Goal: Task Accomplishment & Management: Manage account settings

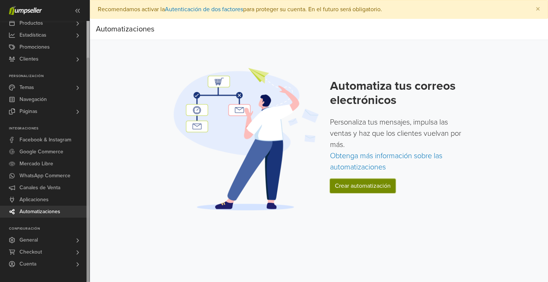
click at [347, 190] on link "Crear automatización" at bounding box center [362, 186] width 65 height 14
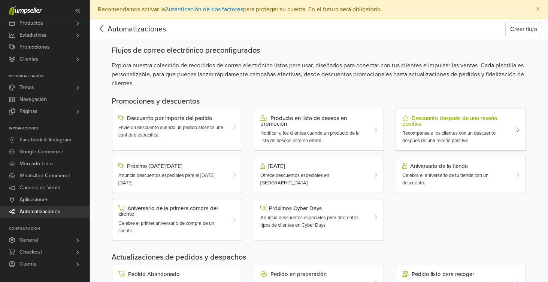
click at [459, 133] on span "Recompense a los clientes con un descuento después de una reseña positiva" at bounding box center [448, 136] width 93 height 13
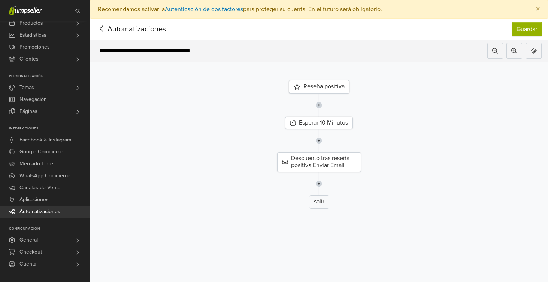
click at [328, 87] on div "Reseña positiva" at bounding box center [319, 86] width 61 height 13
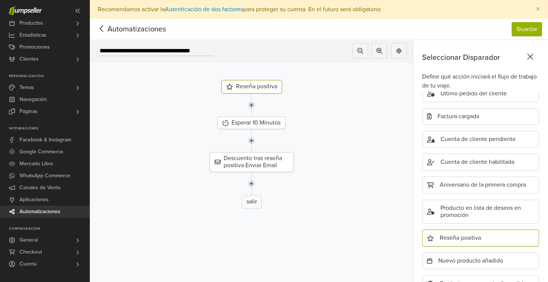
scroll to position [228, 0]
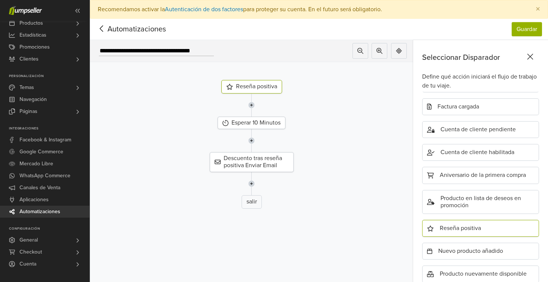
click at [253, 105] on img at bounding box center [251, 105] width 6 height 23
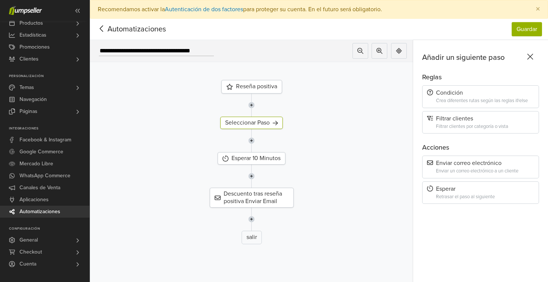
click at [534, 57] on icon at bounding box center [530, 56] width 12 height 9
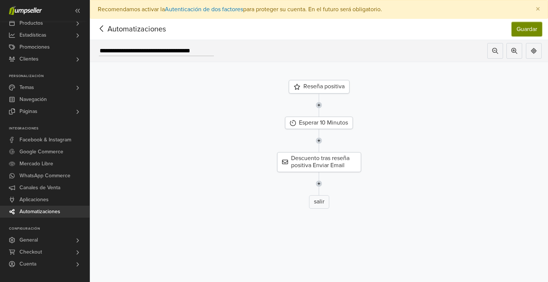
click at [527, 30] on button "Guardar" at bounding box center [526, 29] width 30 height 14
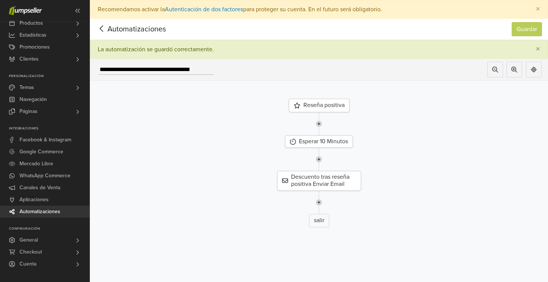
click at [102, 30] on icon at bounding box center [102, 28] width 12 height 9
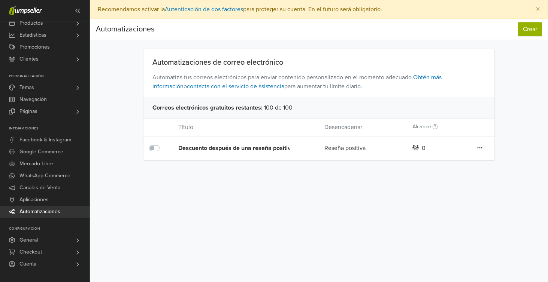
click at [476, 147] on link at bounding box center [479, 148] width 6 height 10
click at [448, 166] on link "Editar" at bounding box center [452, 163] width 59 height 12
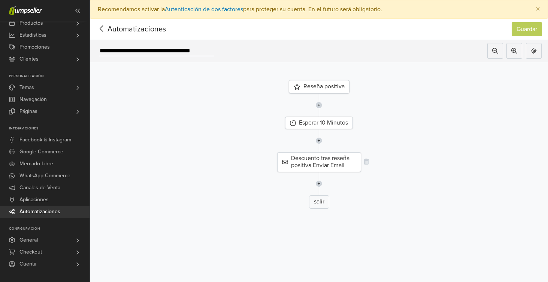
click at [318, 165] on div "Descuento tras reseña positiva Enviar Email" at bounding box center [319, 161] width 84 height 19
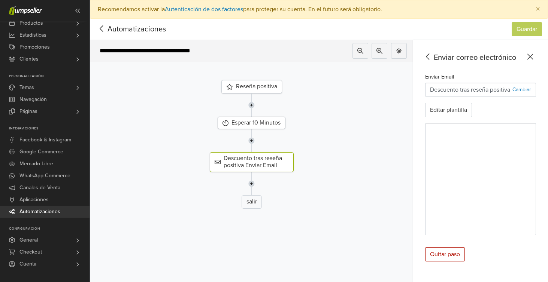
click at [492, 90] on p "Descuento tras reseña positiva" at bounding box center [470, 89] width 80 height 9
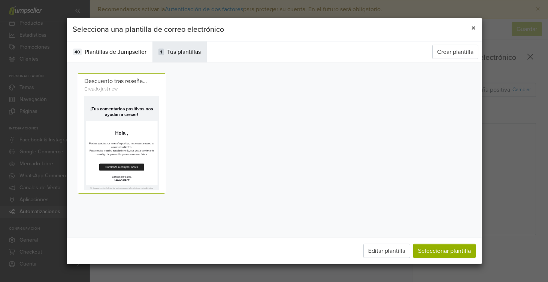
click at [475, 27] on span "×" at bounding box center [473, 28] width 4 height 11
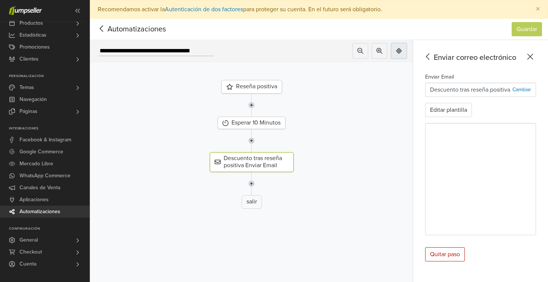
click at [399, 51] on icon at bounding box center [399, 51] width 6 height 6
click at [534, 54] on icon at bounding box center [530, 56] width 12 height 9
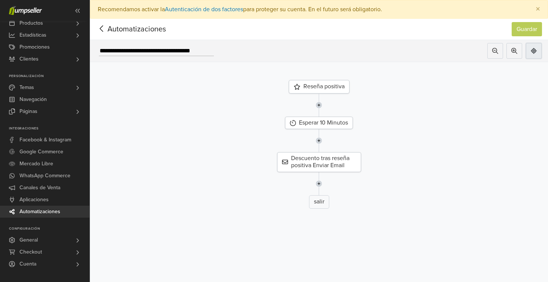
click at [530, 55] on button at bounding box center [533, 51] width 16 height 16
click at [509, 55] on button at bounding box center [514, 51] width 16 height 16
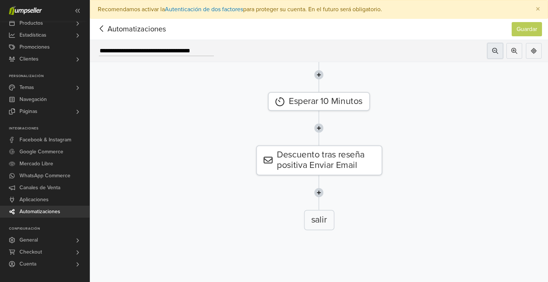
click at [495, 53] on icon at bounding box center [495, 51] width 6 height 6
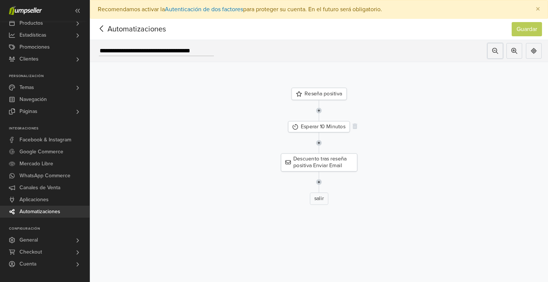
click at [327, 129] on div "Esperar 10 Minutos" at bounding box center [319, 126] width 62 height 11
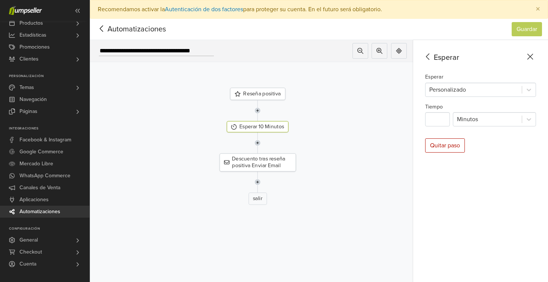
click at [430, 55] on icon at bounding box center [428, 56] width 12 height 9
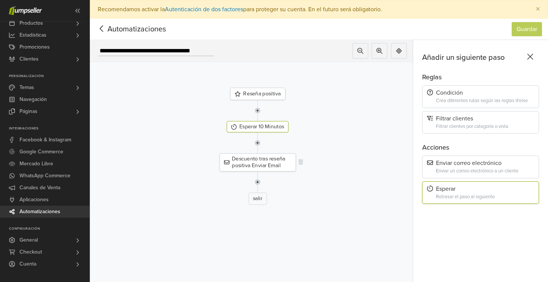
click at [258, 160] on div "Descuento tras reseña positiva Enviar Email" at bounding box center [257, 162] width 76 height 18
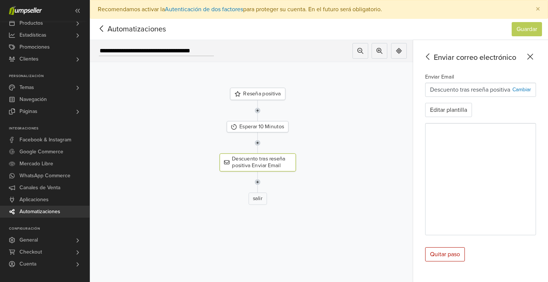
click at [258, 199] on div "salir" at bounding box center [257, 198] width 18 height 12
click at [530, 55] on icon at bounding box center [530, 56] width 12 height 9
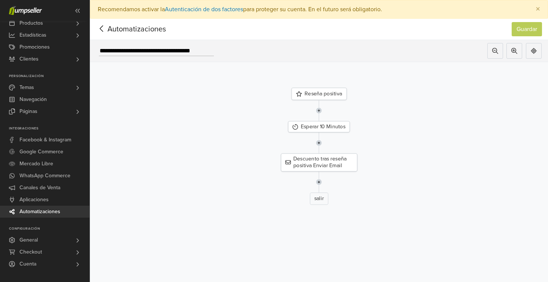
click at [323, 201] on div "salir" at bounding box center [318, 198] width 18 height 12
click at [318, 182] on img at bounding box center [319, 181] width 6 height 21
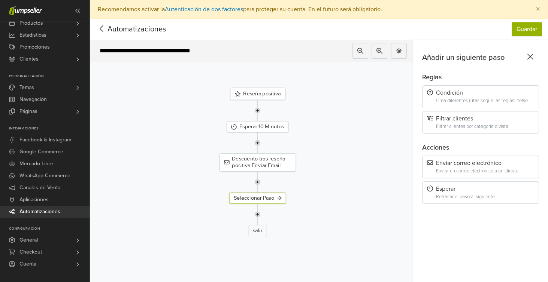
click at [528, 53] on icon at bounding box center [530, 56] width 12 height 9
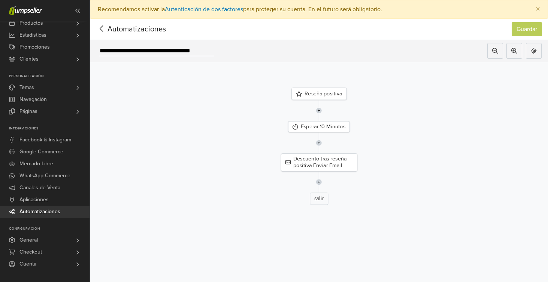
click at [102, 24] on div at bounding box center [102, 29] width 12 height 11
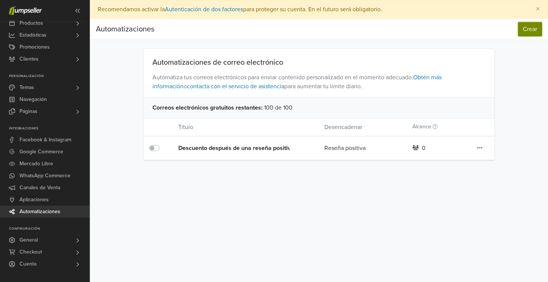
click at [539, 32] on button "Crear" at bounding box center [530, 29] width 24 height 14
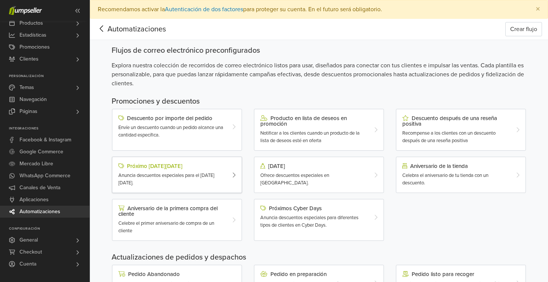
click at [175, 177] on span "Anuncia descuentos especiales para el [DATE][DATE]." at bounding box center [166, 179] width 96 height 13
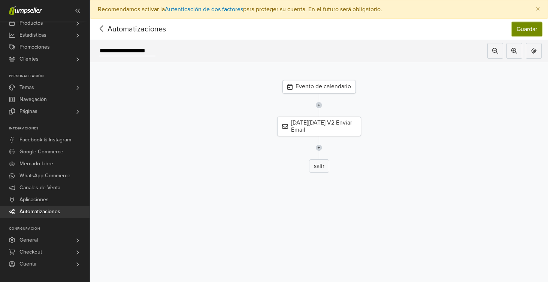
click at [518, 31] on button "Guardar" at bounding box center [526, 29] width 30 height 14
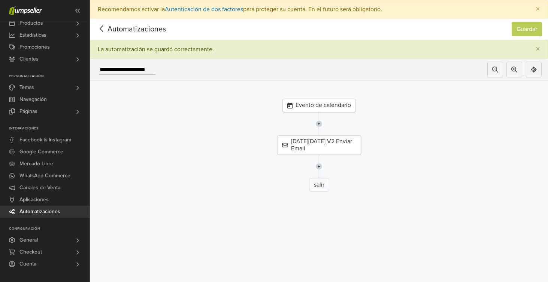
click at [103, 31] on icon at bounding box center [101, 28] width 3 height 6
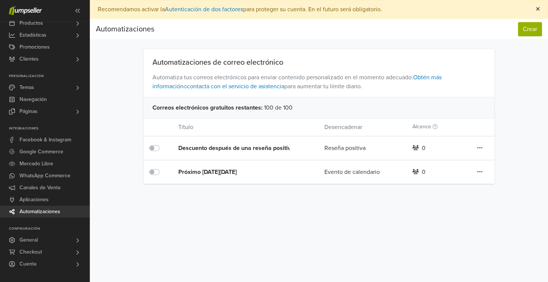
click at [537, 9] on span "×" at bounding box center [537, 9] width 4 height 11
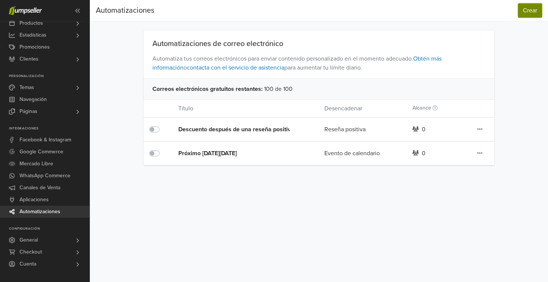
click at [528, 11] on button "Crear" at bounding box center [530, 10] width 24 height 14
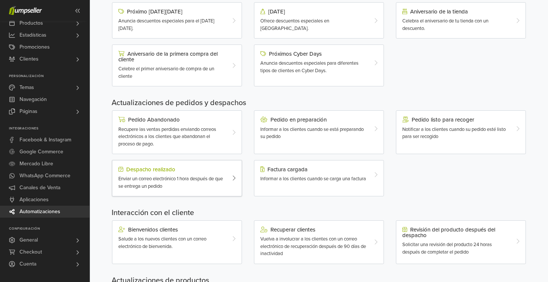
scroll to position [196, 0]
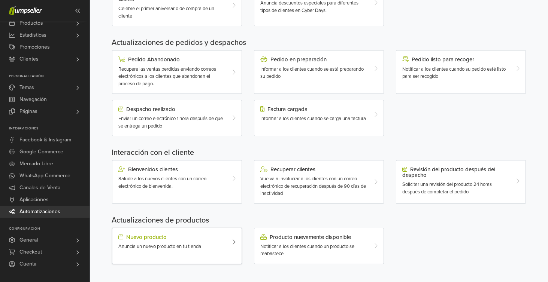
click at [208, 245] on div "Anuncia un nuevo producto en tu tienda" at bounding box center [171, 246] width 107 height 7
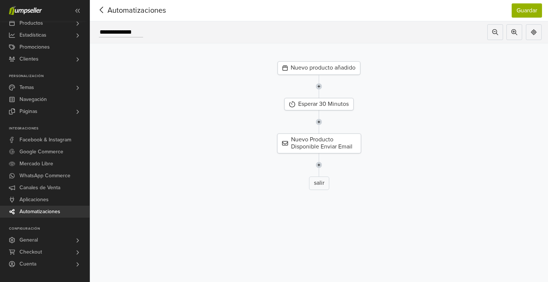
click at [97, 10] on icon at bounding box center [102, 9] width 12 height 9
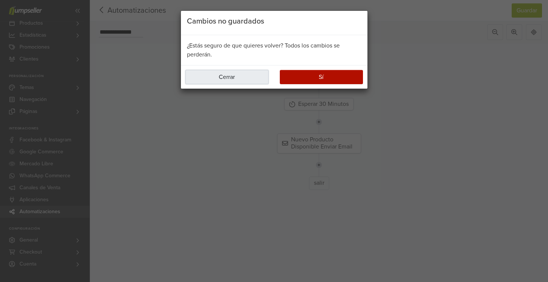
click at [221, 76] on button "Cerrar" at bounding box center [226, 77] width 83 height 14
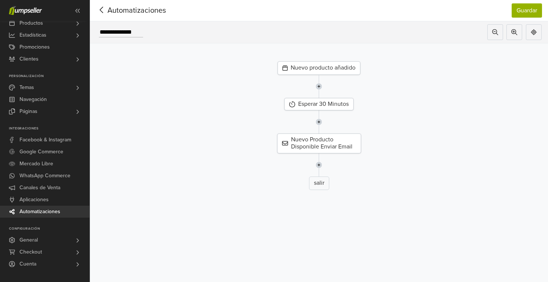
click at [103, 10] on icon at bounding box center [102, 9] width 12 height 9
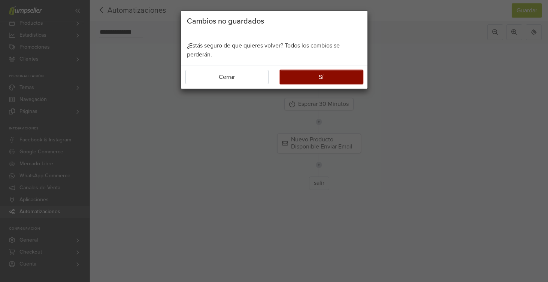
click at [311, 77] on button "Sí" at bounding box center [321, 77] width 83 height 14
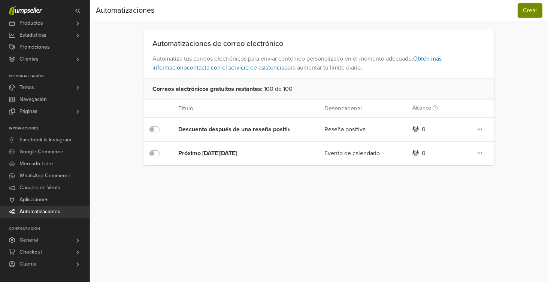
click at [526, 12] on button "Crear" at bounding box center [530, 10] width 24 height 14
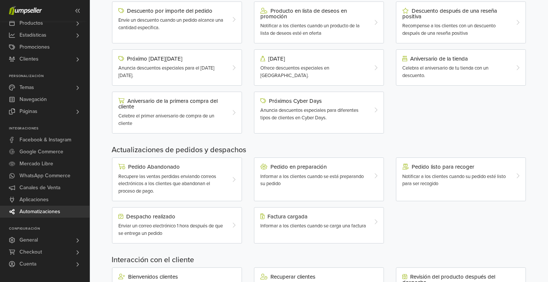
scroll to position [196, 0]
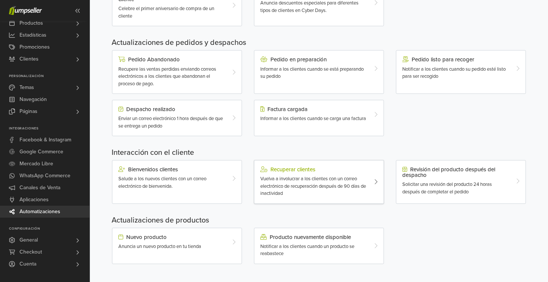
click at [315, 183] on div "Vuelva a involucrar a los clientes con un correo electrónico de recuperación de…" at bounding box center [313, 187] width 107 height 22
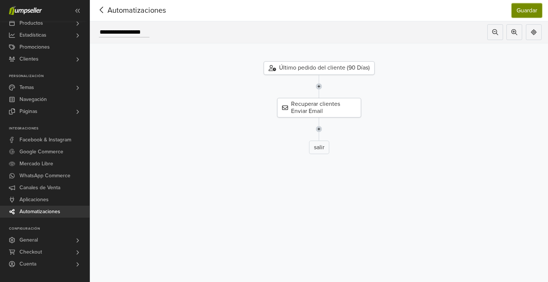
click at [521, 9] on button "Guardar" at bounding box center [526, 10] width 30 height 14
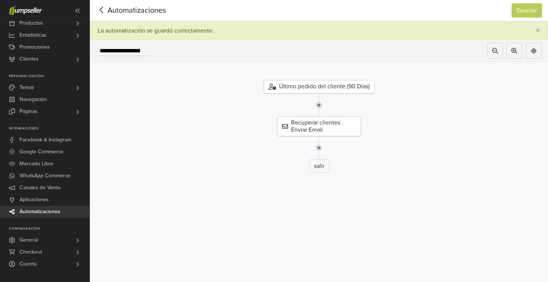
click at [102, 10] on icon at bounding box center [102, 9] width 12 height 9
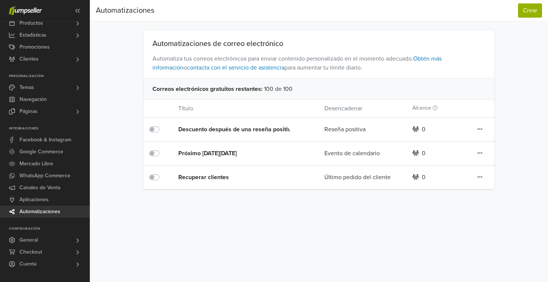
click at [480, 132] on icon at bounding box center [479, 129] width 5 height 6
click at [480, 125] on link at bounding box center [479, 130] width 6 height 10
click at [439, 225] on div "Preferencias Suscripción Salir Automatizaciones Crear Automatizaciones Crear Au…" at bounding box center [319, 141] width 458 height 282
click at [51, 198] on link "Aplicaciones" at bounding box center [44, 200] width 89 height 12
